Goal: Task Accomplishment & Management: Manage account settings

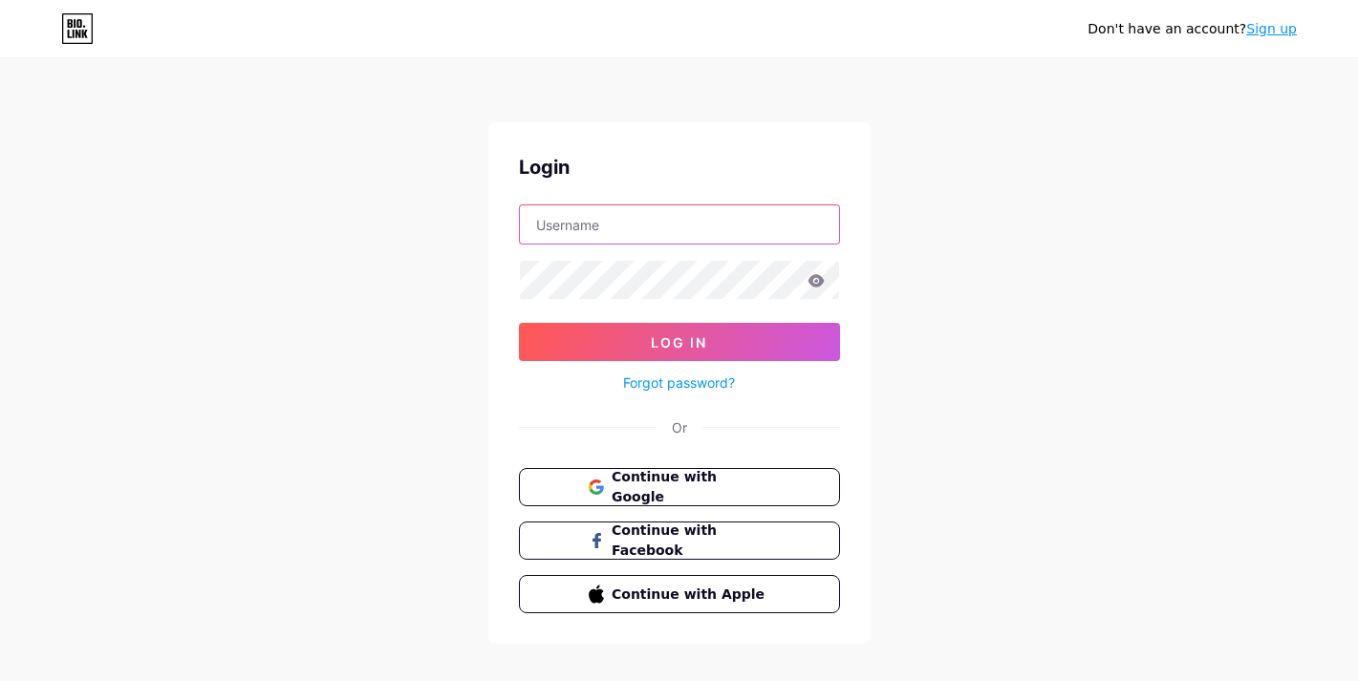
click at [667, 213] on input "text" at bounding box center [679, 224] width 319 height 38
click at [759, 490] on span "Continue with Google" at bounding box center [691, 487] width 160 height 41
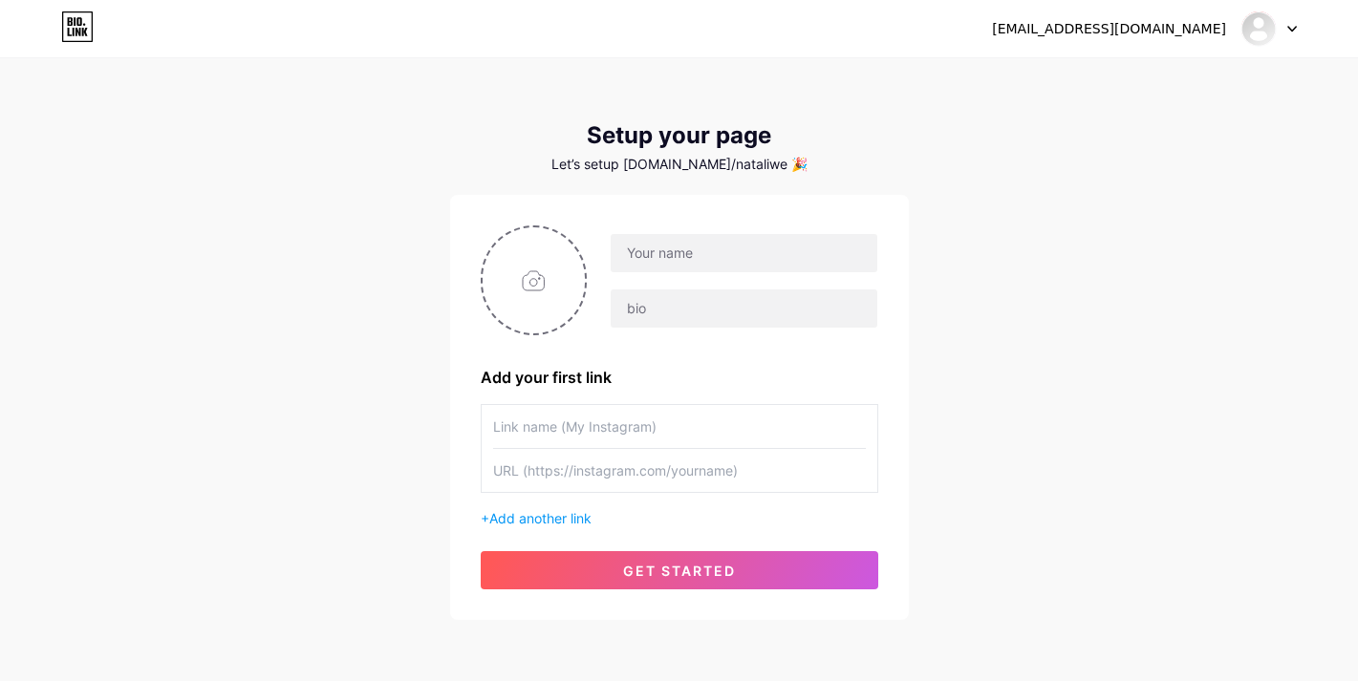
click at [1288, 30] on icon at bounding box center [1292, 29] width 10 height 7
click at [1143, 127] on li "Logout" at bounding box center [1177, 130] width 237 height 52
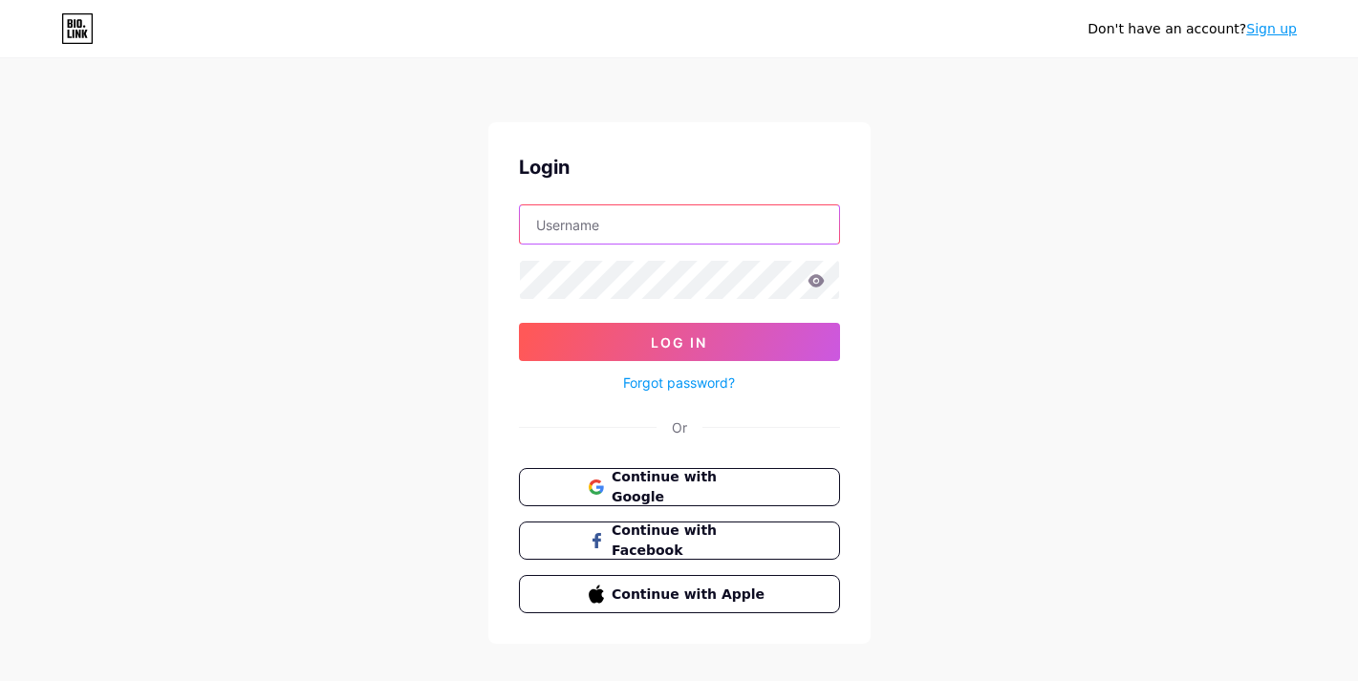
click at [647, 223] on input "text" at bounding box center [679, 224] width 319 height 38
type input "support@wezoree.com"
click at [669, 384] on link "Forgot password?" at bounding box center [679, 383] width 112 height 20
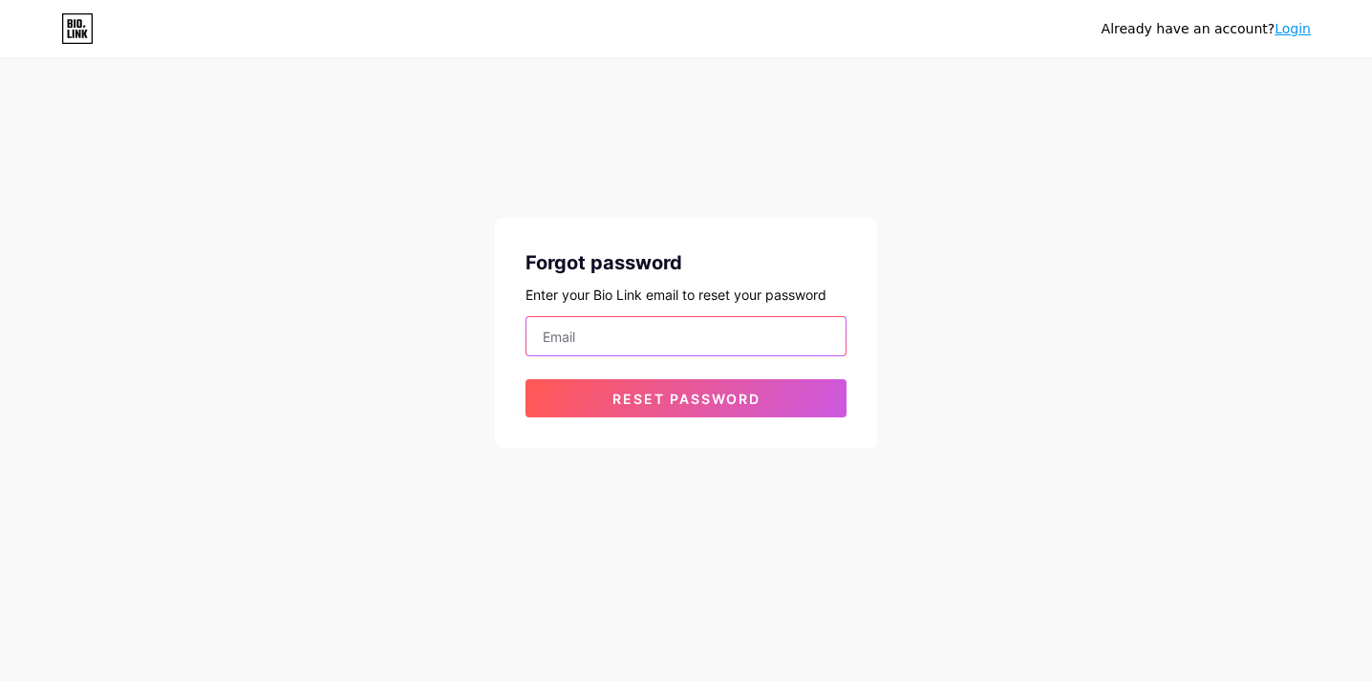
click at [607, 339] on input "email" at bounding box center [686, 336] width 319 height 38
click at [867, 175] on div "Forgot password Enter your Bio Link email to reset your password Reset password" at bounding box center [686, 285] width 382 height 326
click at [555, 333] on input "email" at bounding box center [686, 336] width 319 height 38
type input "support@wezoree.com"
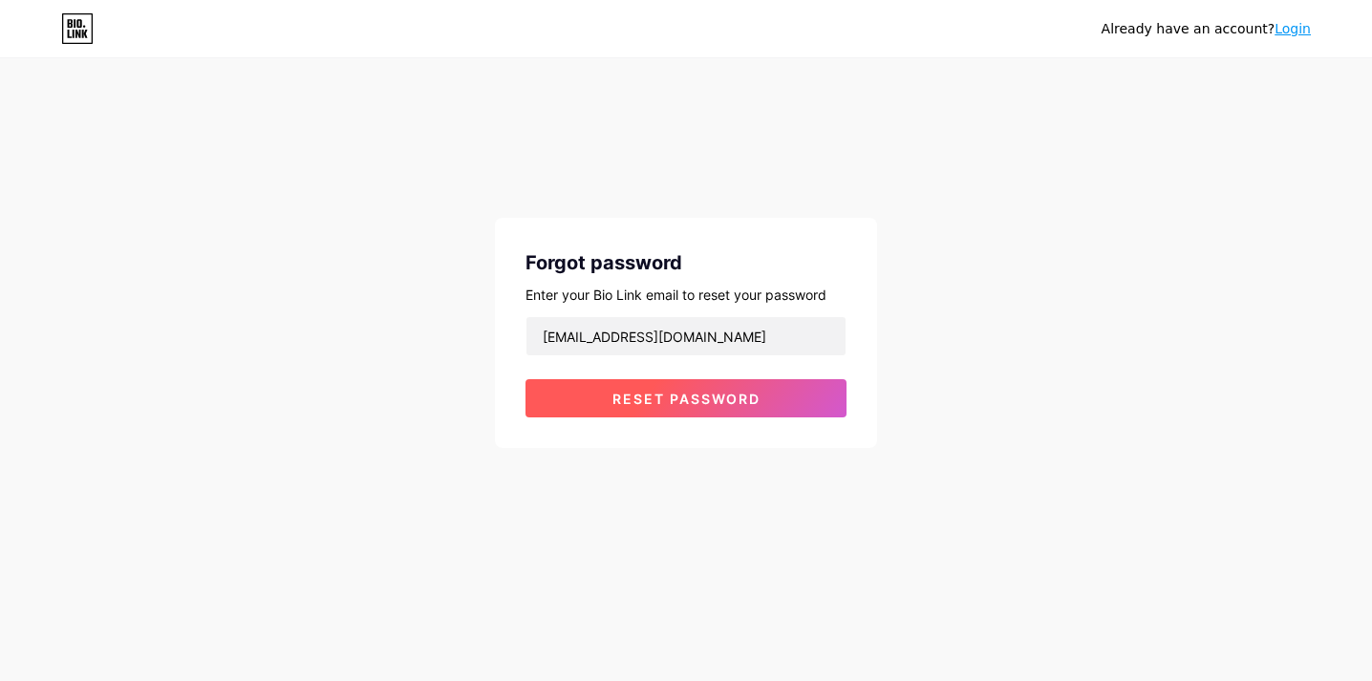
click at [652, 397] on span "Reset password" at bounding box center [687, 399] width 148 height 16
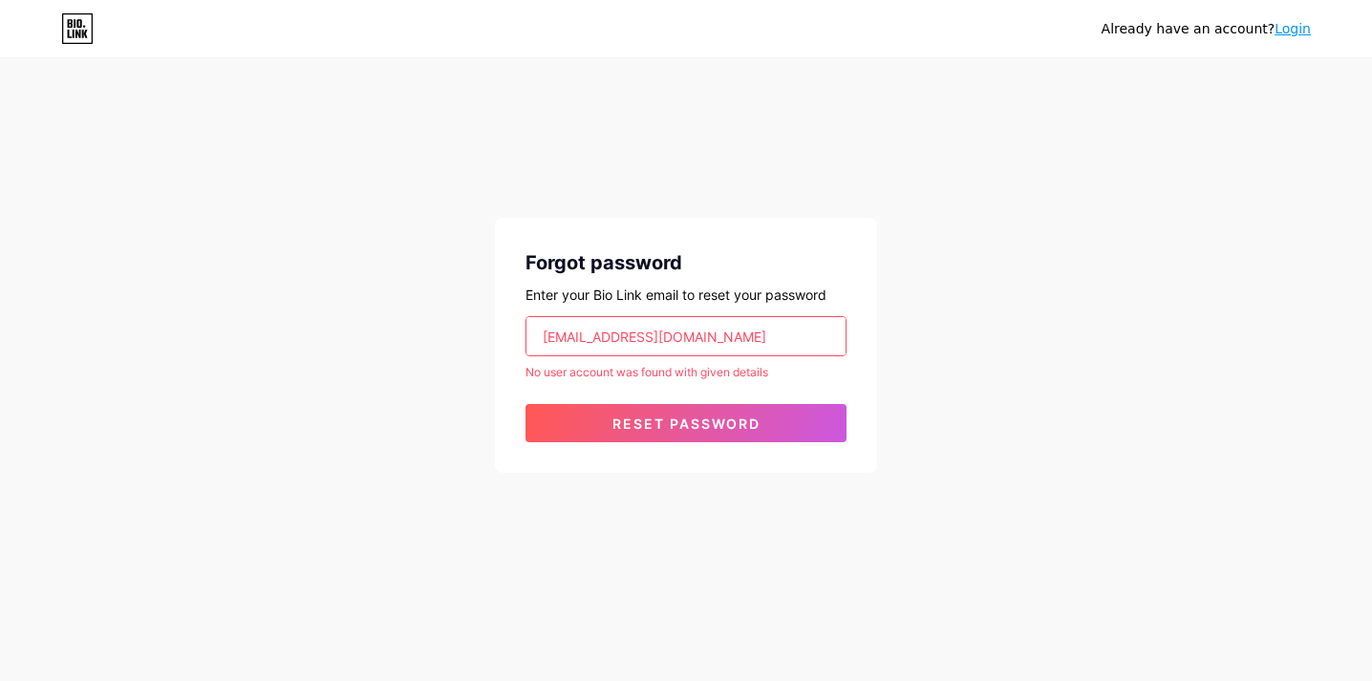
click at [722, 332] on input "support@wezoree.com" at bounding box center [686, 336] width 319 height 38
drag, startPoint x: 722, startPoint y: 332, endPoint x: 415, endPoint y: 331, distance: 306.8
click at [420, 332] on div "Already have an account? Login Forgot password Enter your Bio Link email to res…" at bounding box center [686, 267] width 1372 height 534
click at [587, 334] on input "email" at bounding box center [686, 336] width 319 height 38
type input "wezoree@gmail.com"
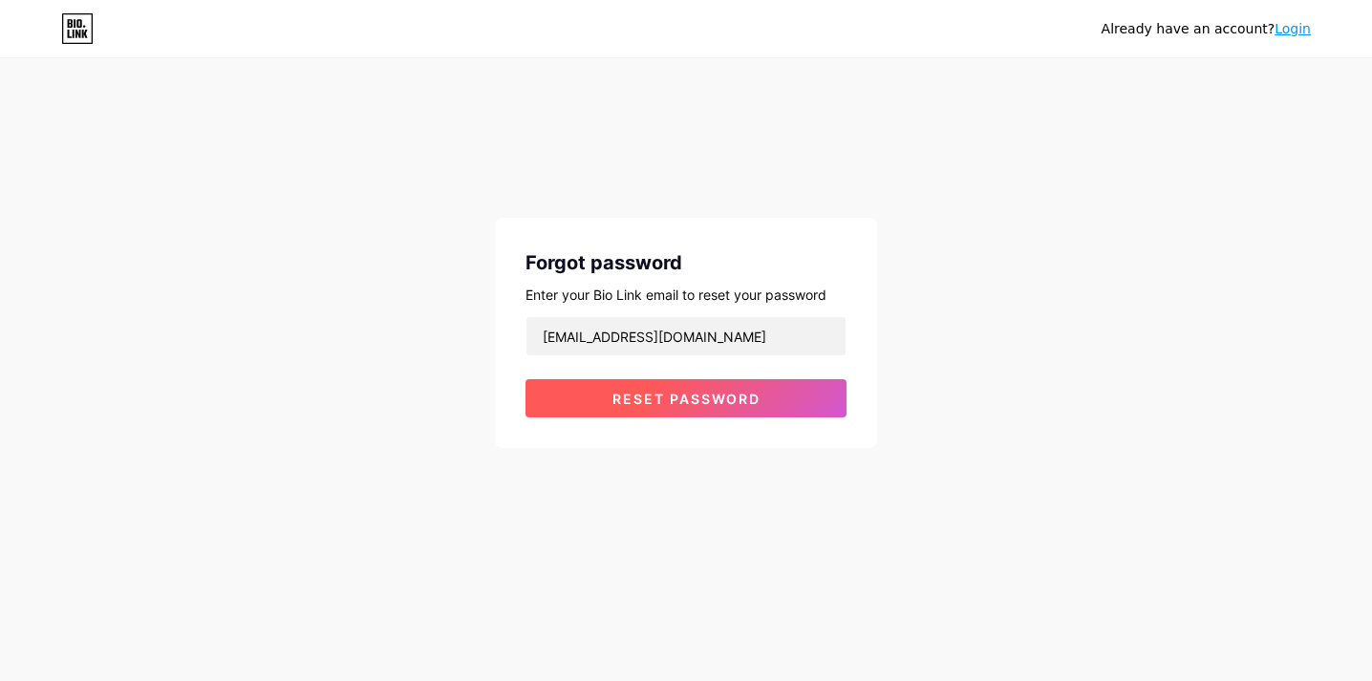
click at [655, 405] on span "Reset password" at bounding box center [687, 399] width 148 height 16
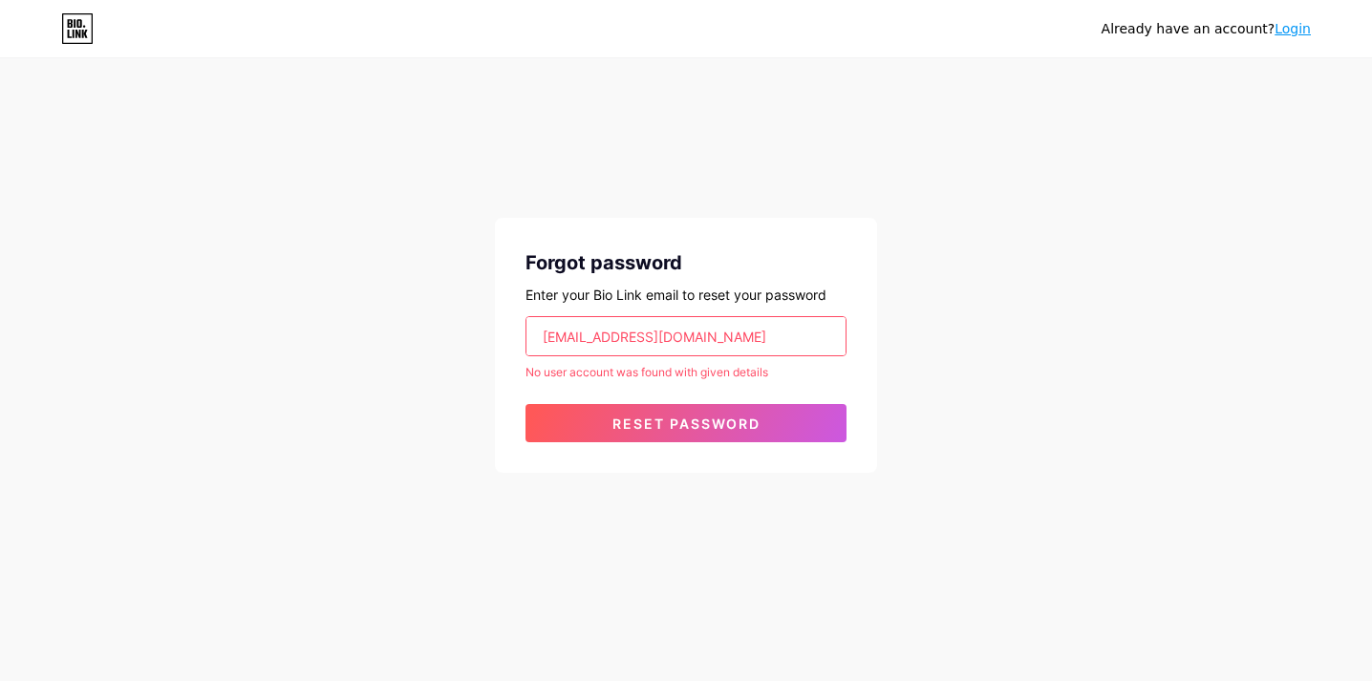
click at [681, 340] on input "wezoree@gmail.com" at bounding box center [686, 336] width 319 height 38
drag, startPoint x: 744, startPoint y: 330, endPoint x: 486, endPoint y: 329, distance: 257.1
click at [486, 330] on div "Already have an account? Login Forgot password Enter your Bio Link email to res…" at bounding box center [686, 267] width 1372 height 534
click at [983, 188] on div "Already have an account? Login Forgot password Enter your Bio Link email to res…" at bounding box center [686, 267] width 1372 height 534
click at [712, 335] on input "email" at bounding box center [686, 336] width 319 height 38
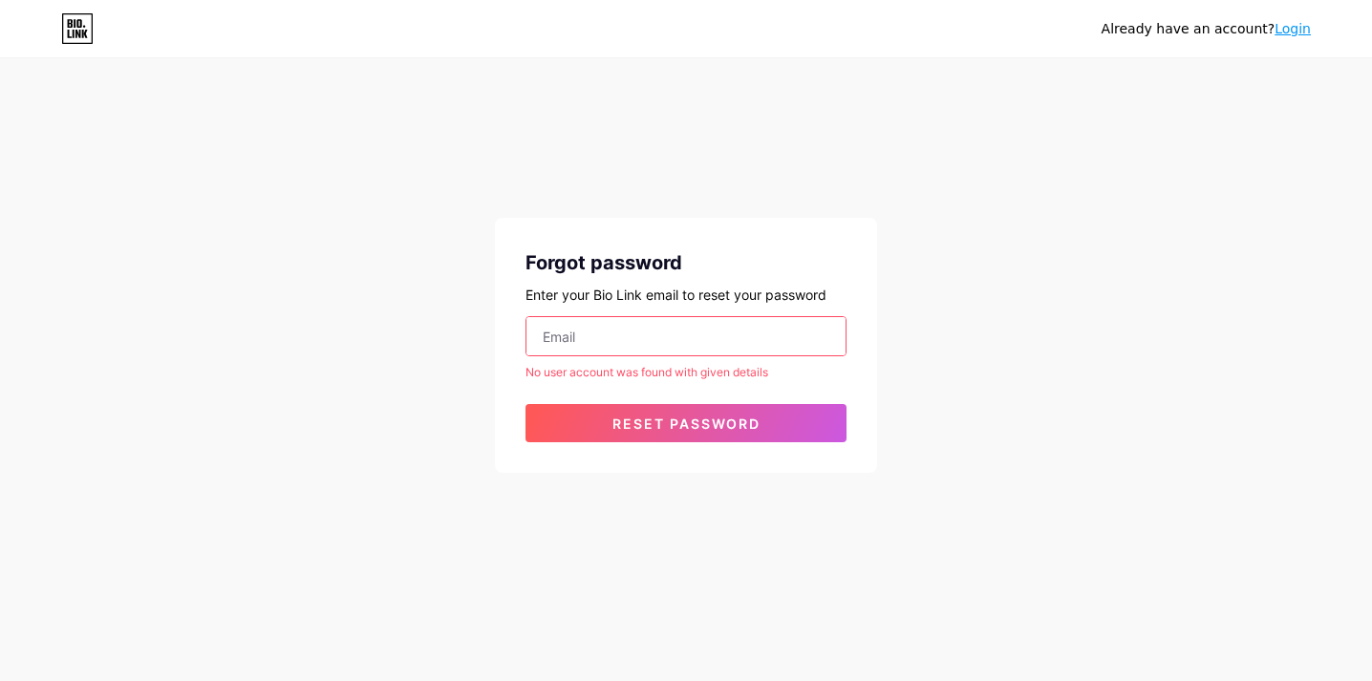
click at [1299, 28] on link "Login" at bounding box center [1293, 28] width 36 height 15
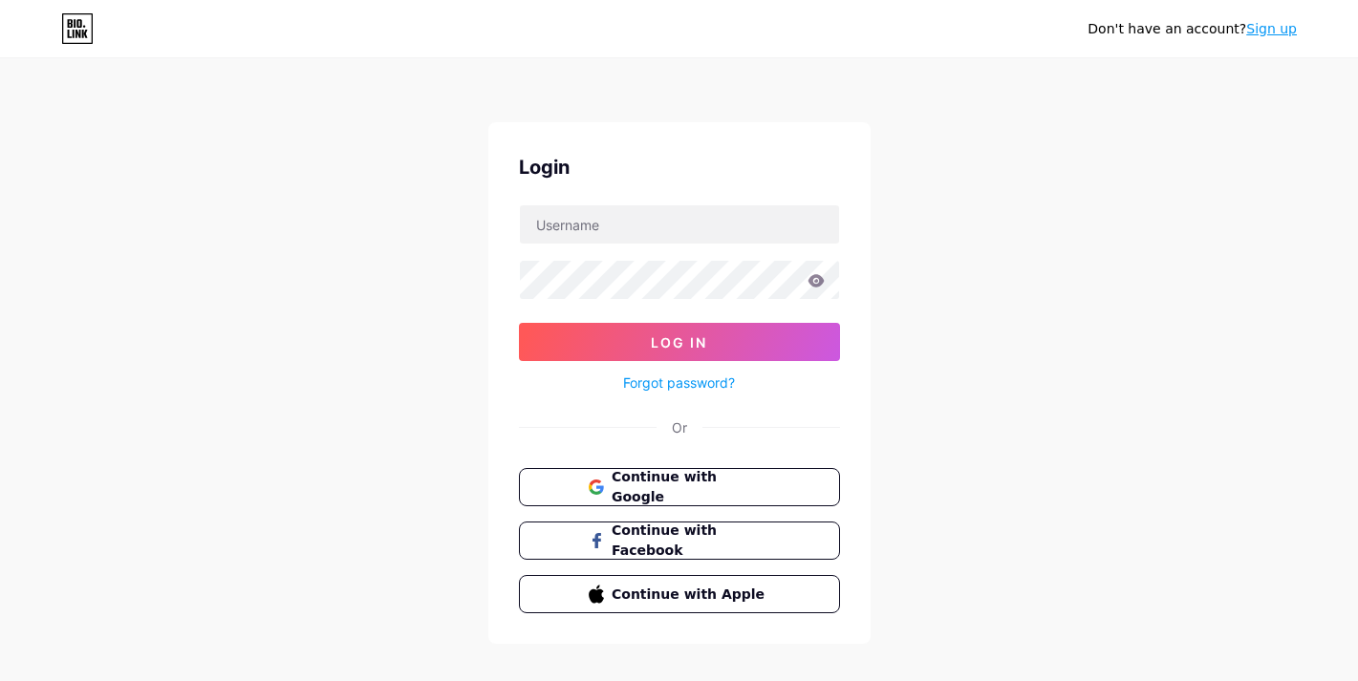
click at [1274, 32] on link "Sign up" at bounding box center [1271, 28] width 51 height 15
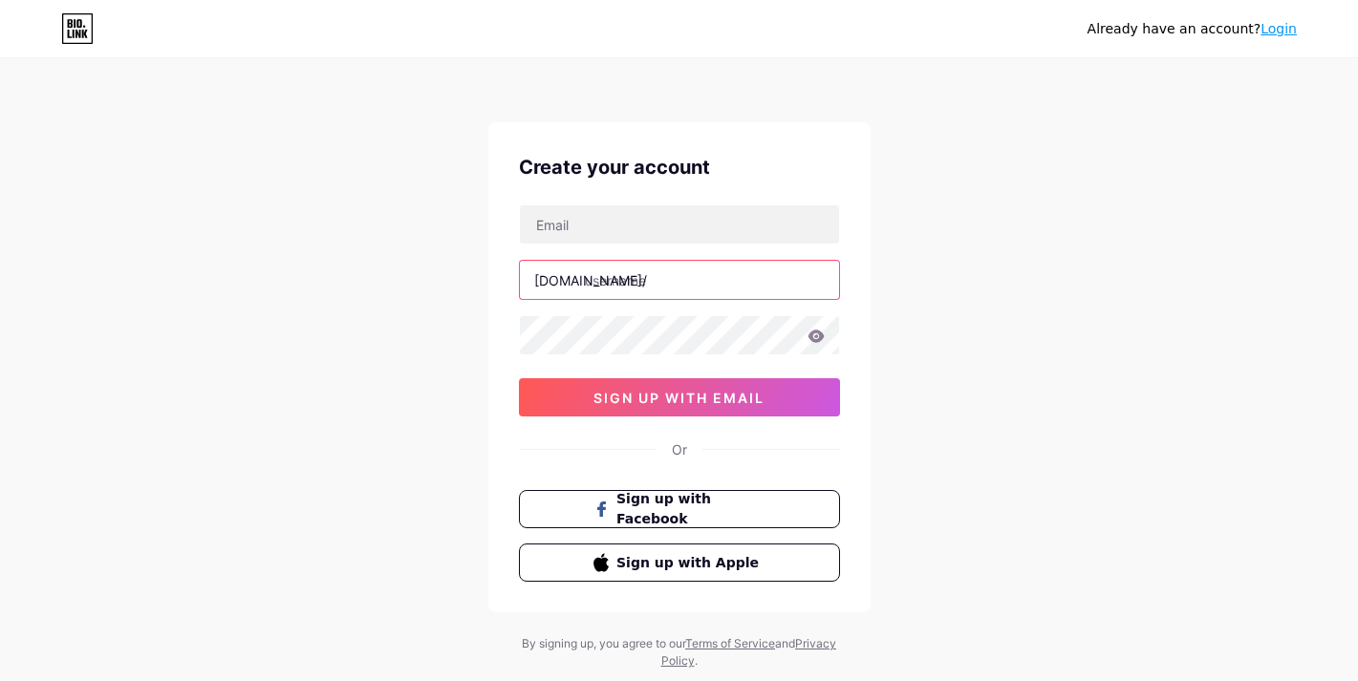
click at [597, 285] on input "text" at bounding box center [679, 280] width 319 height 38
type input "wezoree"
click at [592, 224] on input "text" at bounding box center [679, 224] width 319 height 38
click at [823, 336] on icon at bounding box center [816, 336] width 17 height 13
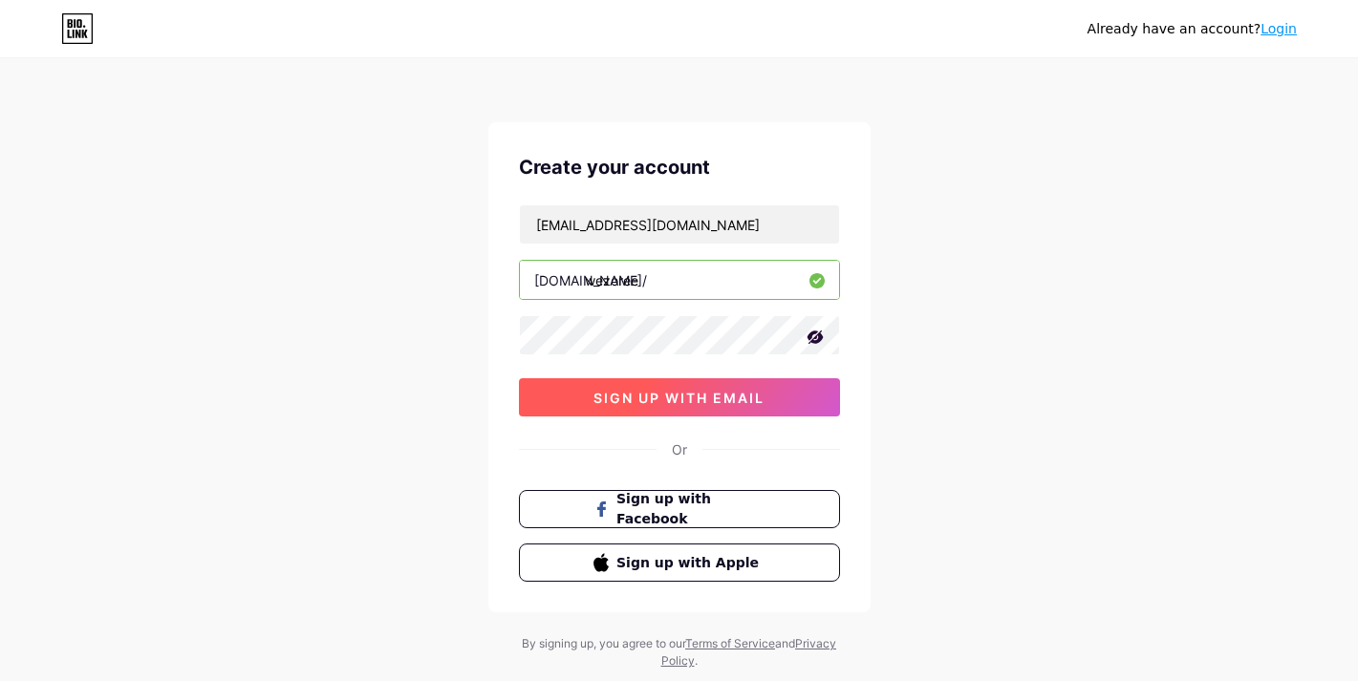
click at [696, 394] on span "sign up with email" at bounding box center [679, 398] width 171 height 16
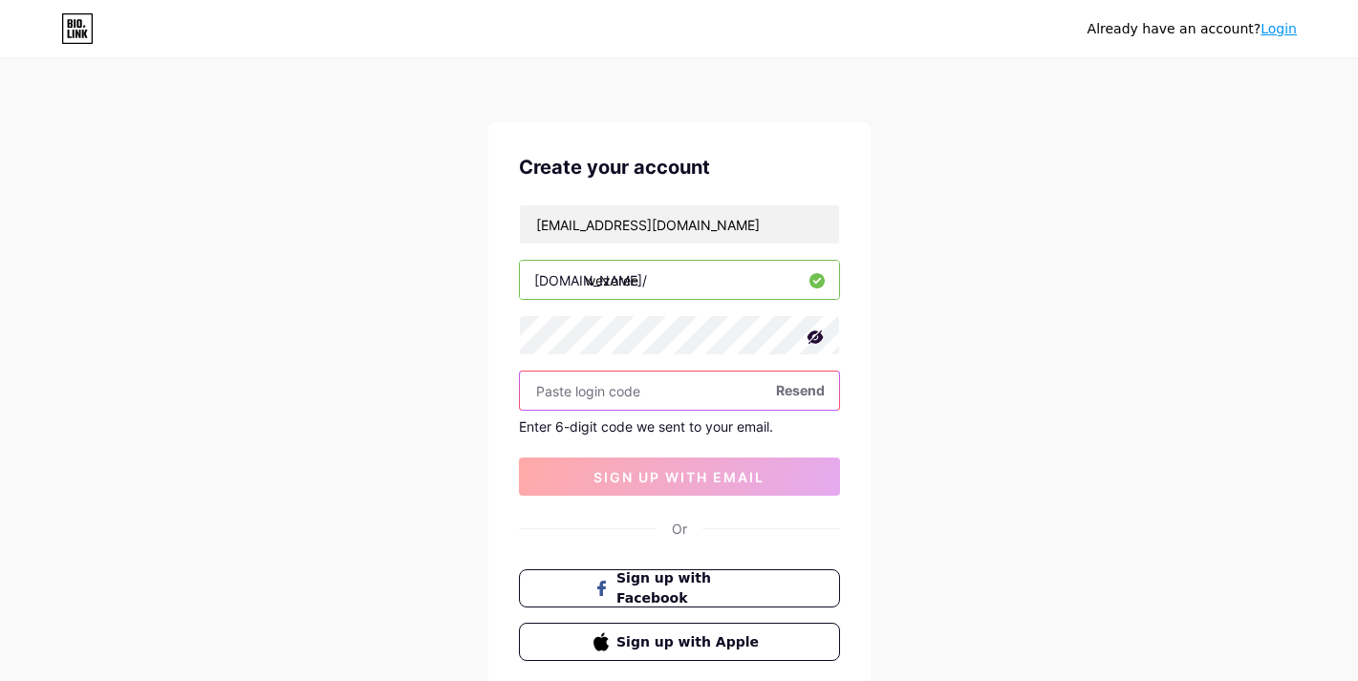
click at [640, 393] on input "text" at bounding box center [679, 391] width 319 height 38
click at [587, 389] on input "text" at bounding box center [679, 391] width 319 height 38
click at [800, 390] on span "Resend" at bounding box center [800, 390] width 49 height 20
click at [652, 274] on input "wezoree" at bounding box center [679, 280] width 319 height 38
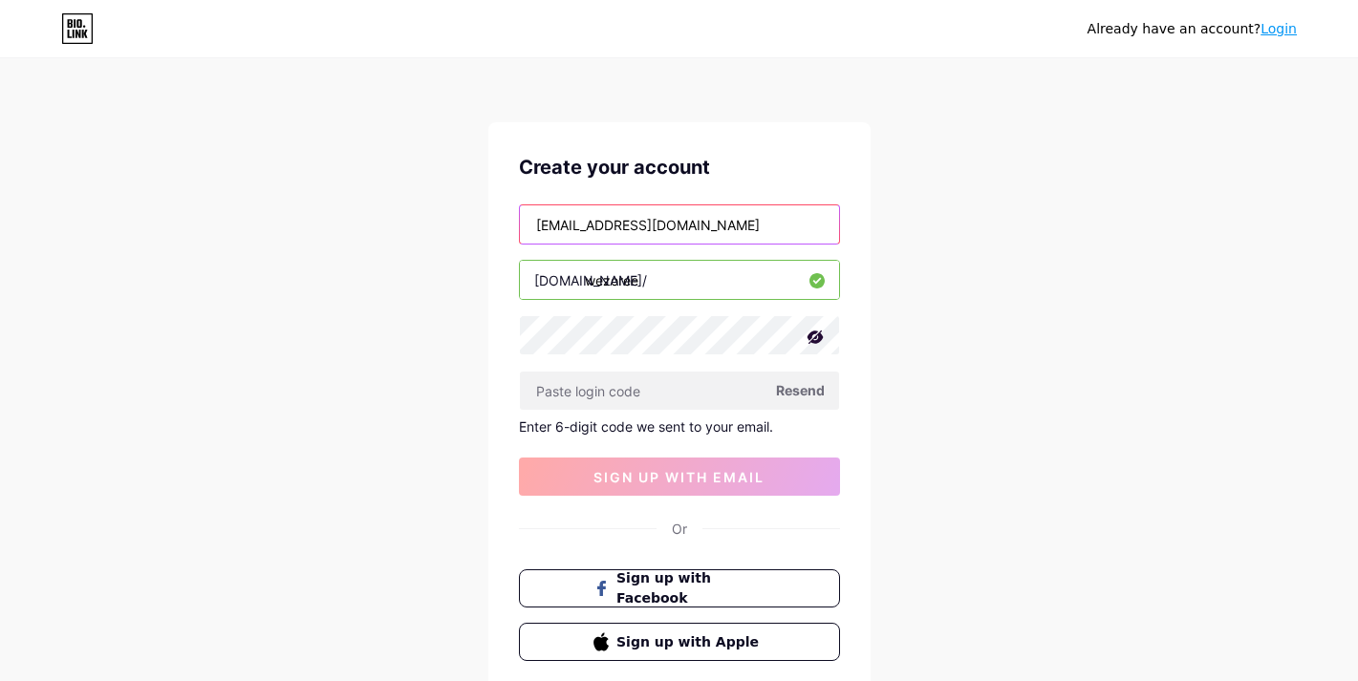
drag, startPoint x: 673, startPoint y: 225, endPoint x: 573, endPoint y: 226, distance: 100.4
click at [573, 226] on input "natali@wezoree.com" at bounding box center [679, 224] width 319 height 38
type input "[EMAIL_ADDRESS][DOMAIN_NAME]"
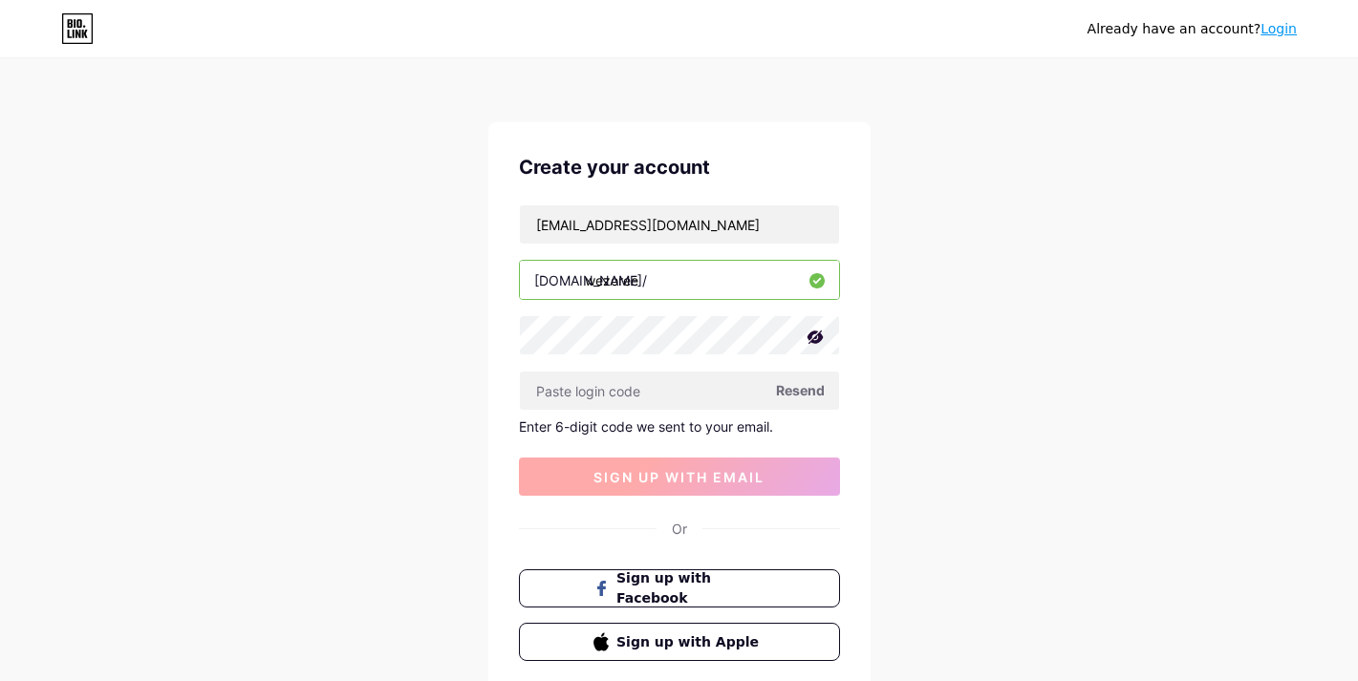
click at [657, 465] on button "sign up with email" at bounding box center [679, 477] width 321 height 38
click at [656, 485] on button "sign up with email" at bounding box center [679, 477] width 321 height 38
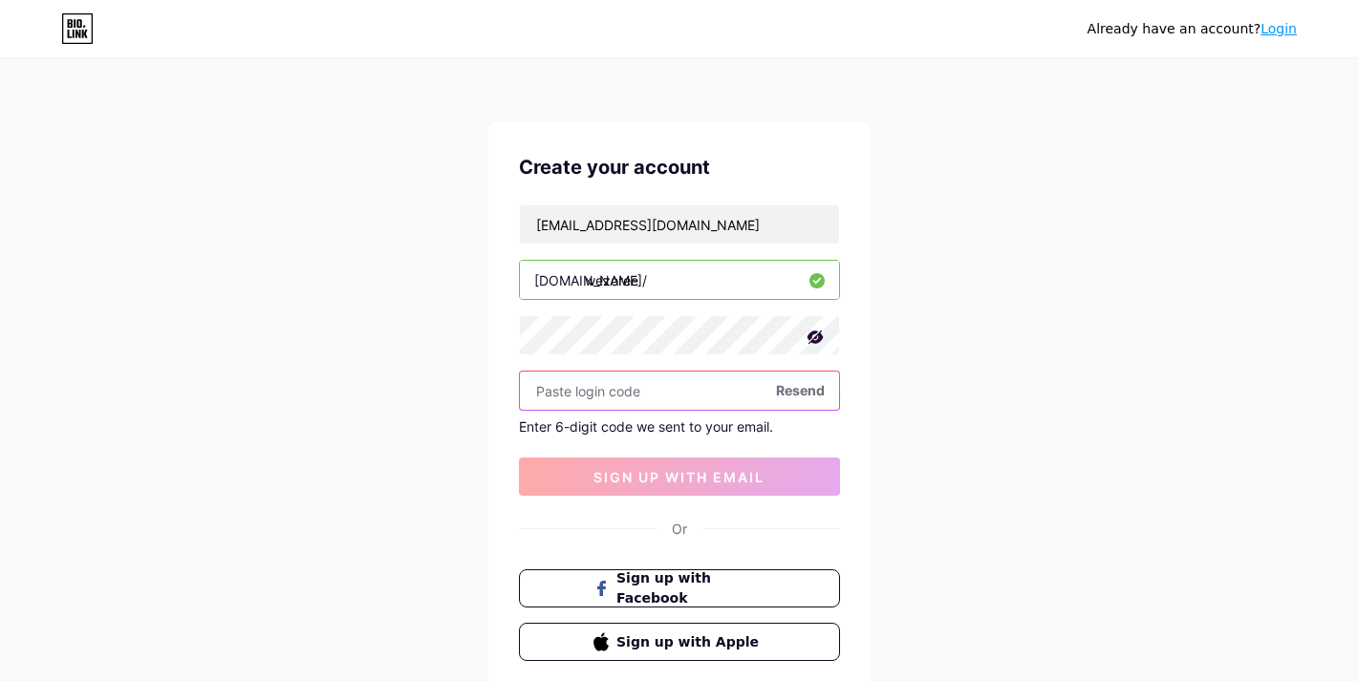
click at [745, 388] on input "text" at bounding box center [679, 391] width 319 height 38
click at [764, 286] on input "wezoree" at bounding box center [679, 280] width 319 height 38
click at [762, 204] on div "Create your account natali.wezoree@gmail.com bio.link/ wezoree Resend Enter 6-d…" at bounding box center [679, 407] width 382 height 570
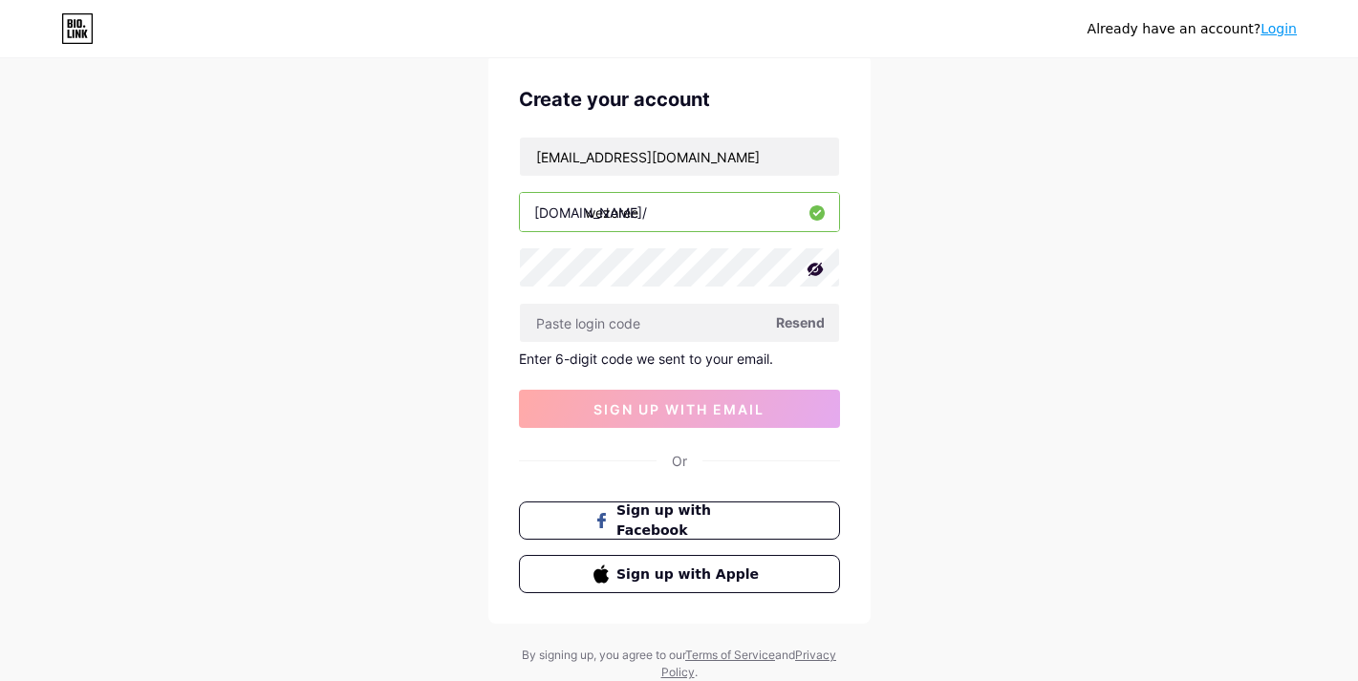
scroll to position [129, 0]
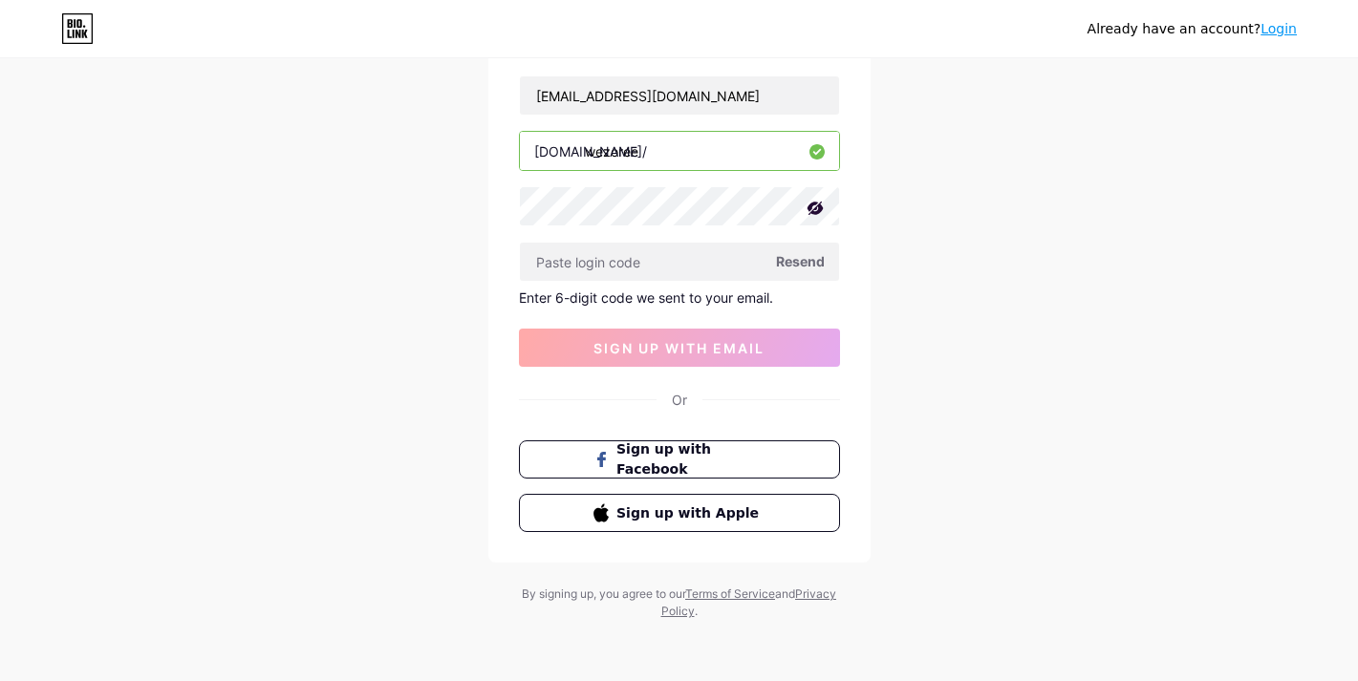
click at [782, 257] on span "Resend" at bounding box center [800, 261] width 49 height 20
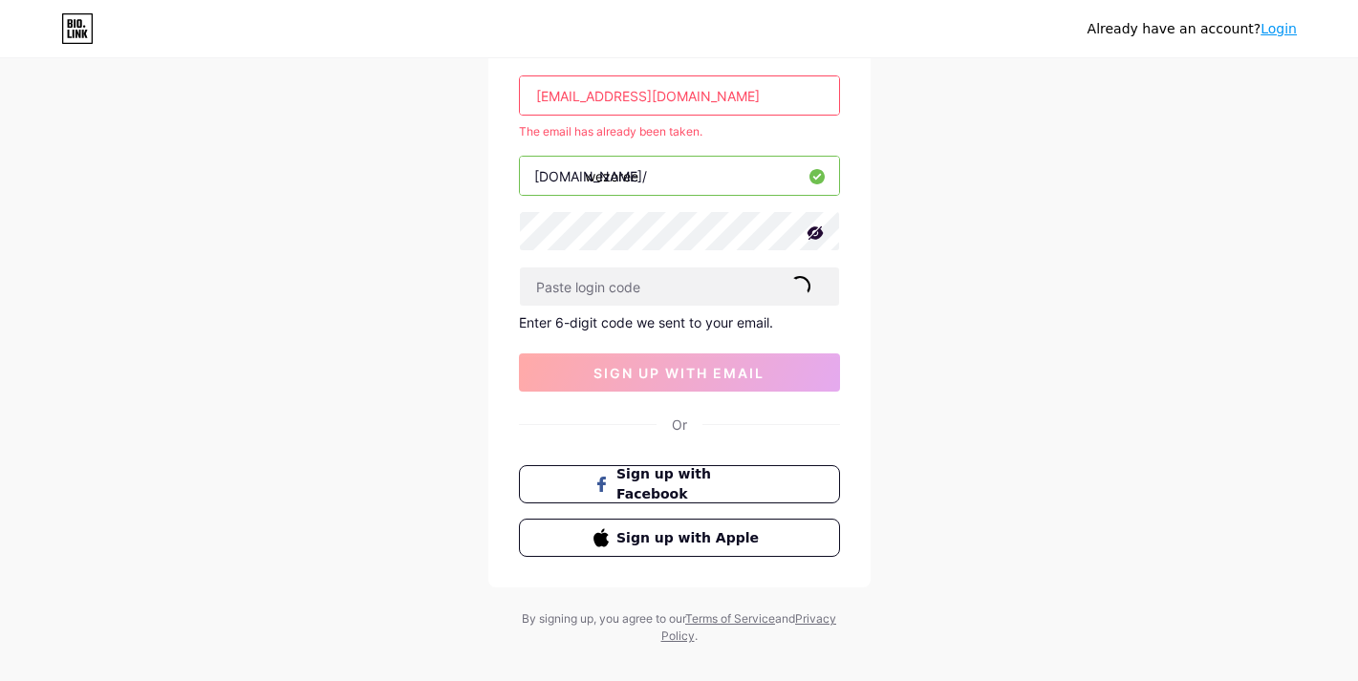
click at [738, 96] on input "[EMAIL_ADDRESS][DOMAIN_NAME]" at bounding box center [679, 95] width 319 height 38
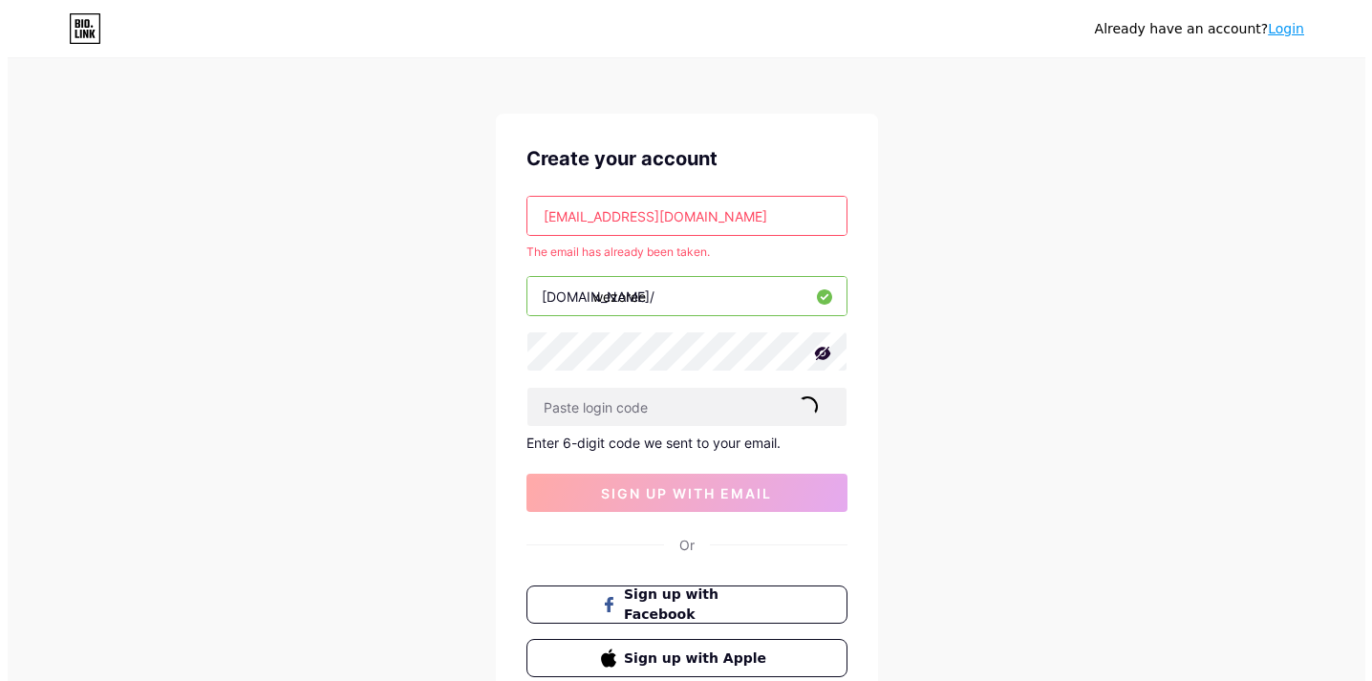
scroll to position [0, 0]
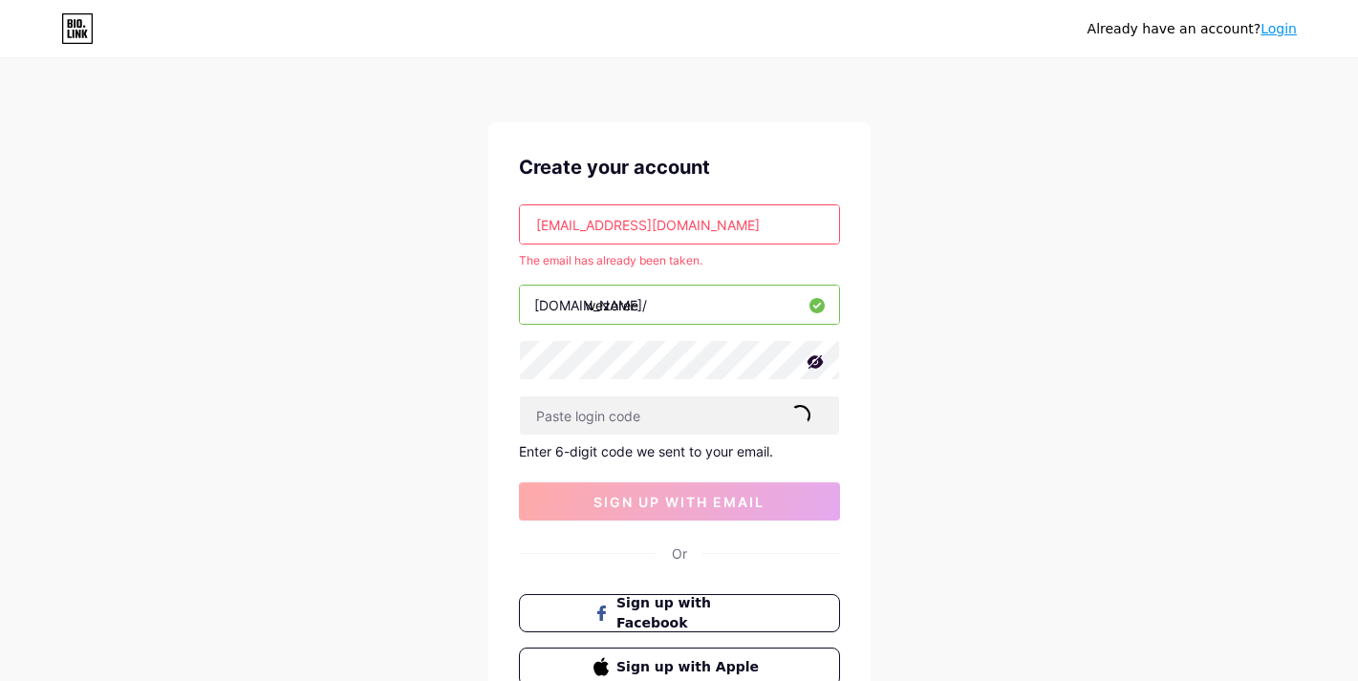
click at [1283, 29] on link "Login" at bounding box center [1279, 28] width 36 height 15
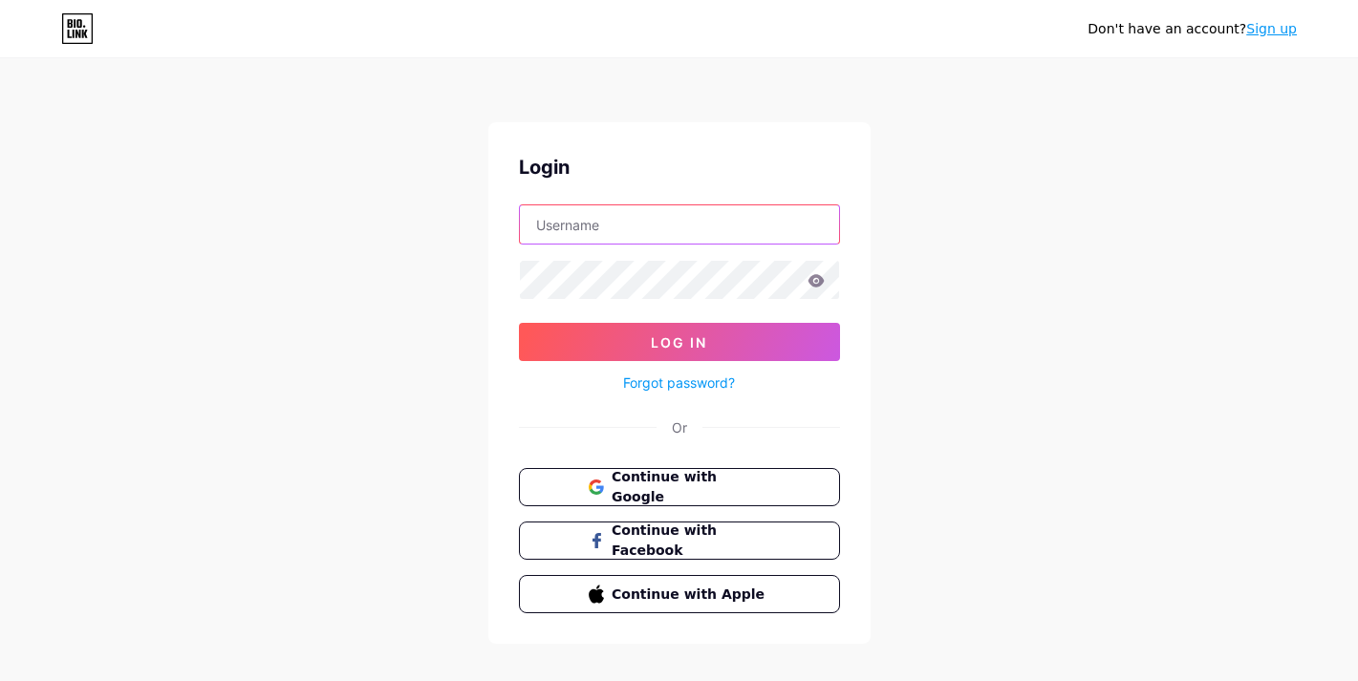
click at [589, 230] on input "text" at bounding box center [679, 224] width 319 height 38
type input "[EMAIL_ADDRESS][DOMAIN_NAME]"
click at [676, 384] on link "Forgot password?" at bounding box center [679, 383] width 112 height 20
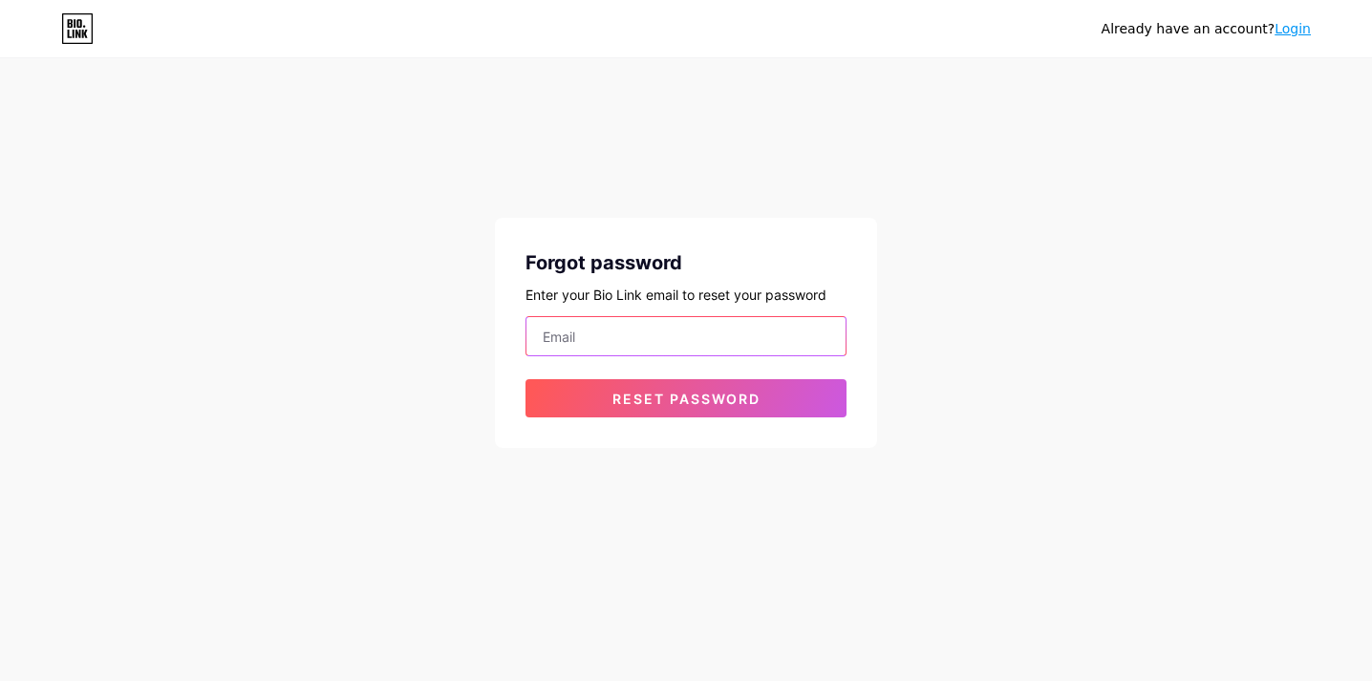
click at [619, 335] on input "email" at bounding box center [686, 336] width 319 height 38
type input "[EMAIL_ADDRESS][DOMAIN_NAME]"
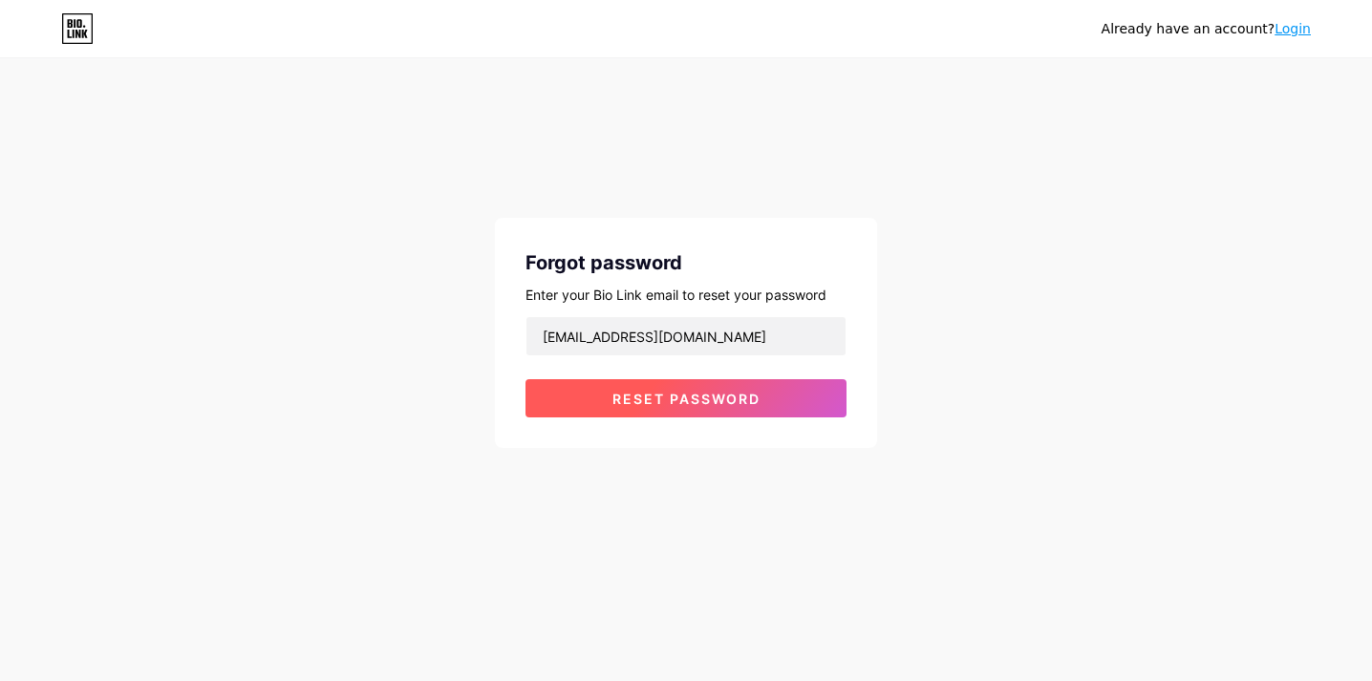
click at [651, 394] on span "Reset password" at bounding box center [687, 399] width 148 height 16
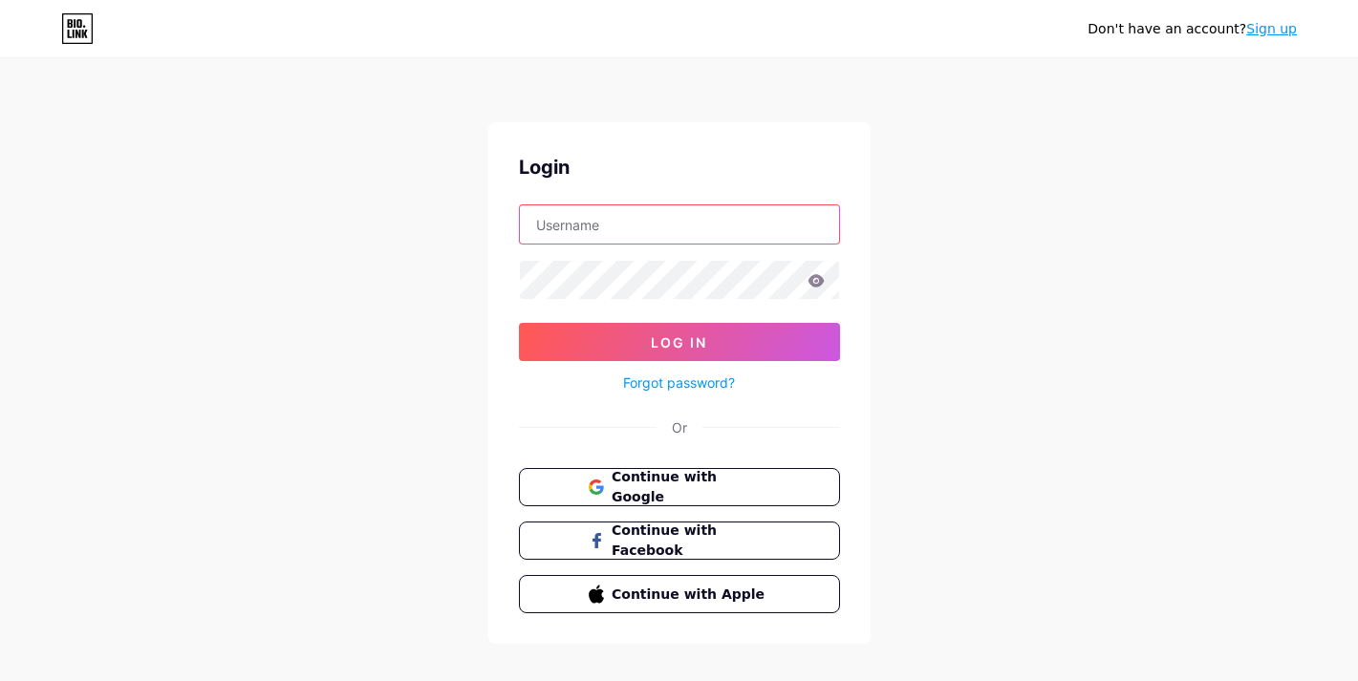
click at [610, 222] on input "text" at bounding box center [679, 224] width 319 height 38
click at [663, 384] on link "Forgot password?" at bounding box center [679, 383] width 112 height 20
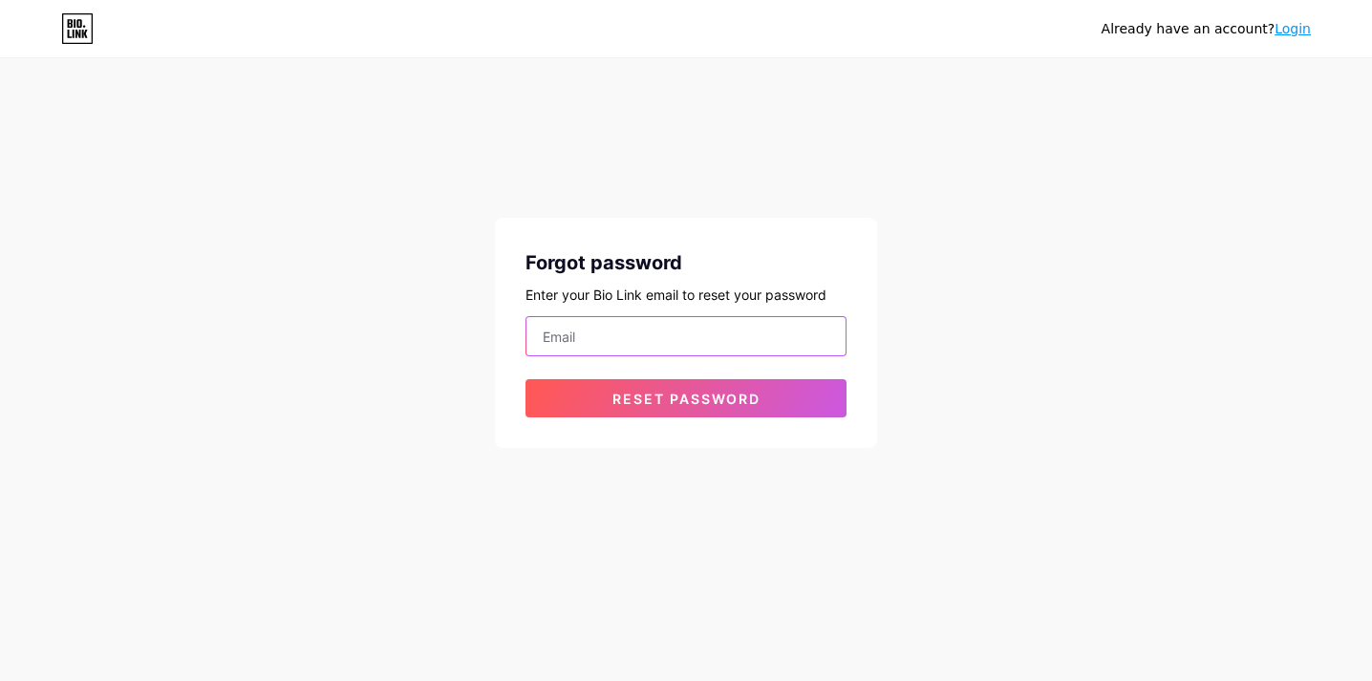
click at [603, 335] on input "email" at bounding box center [686, 336] width 319 height 38
type input "[EMAIL_ADDRESS][DOMAIN_NAME]"
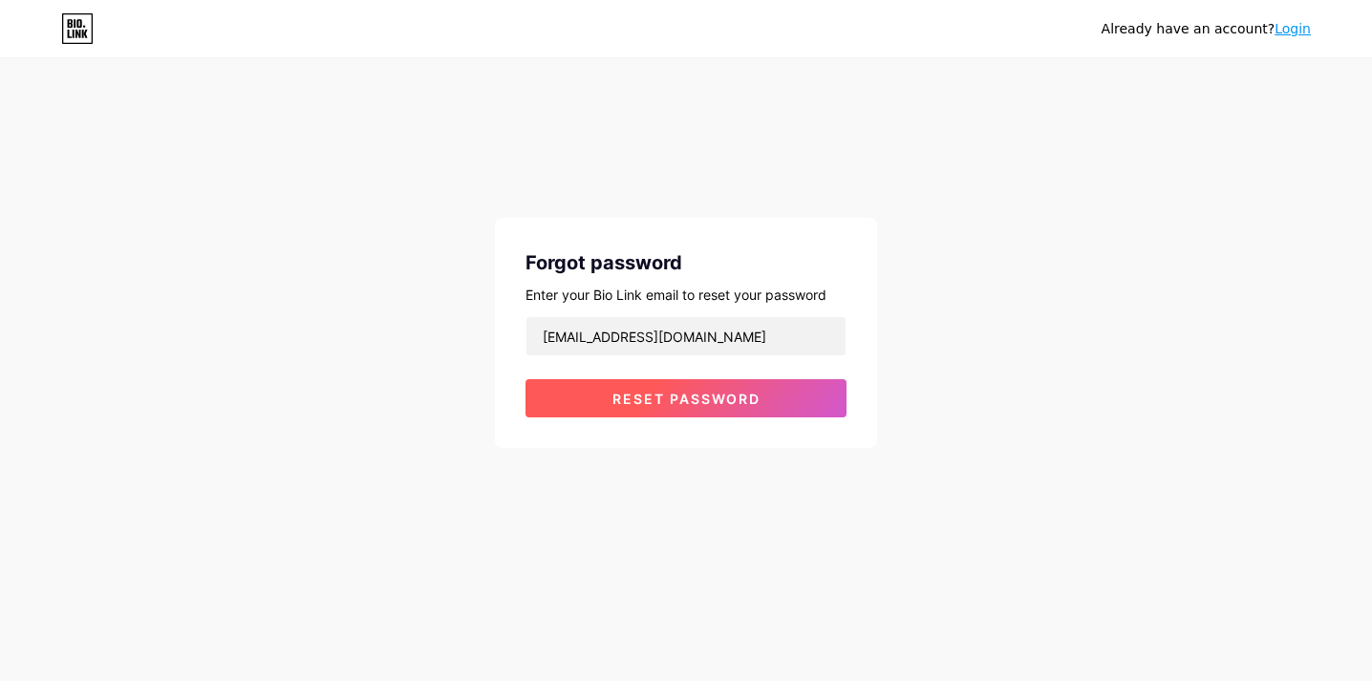
click at [653, 394] on span "Reset password" at bounding box center [687, 399] width 148 height 16
